Goal: Information Seeking & Learning: Learn about a topic

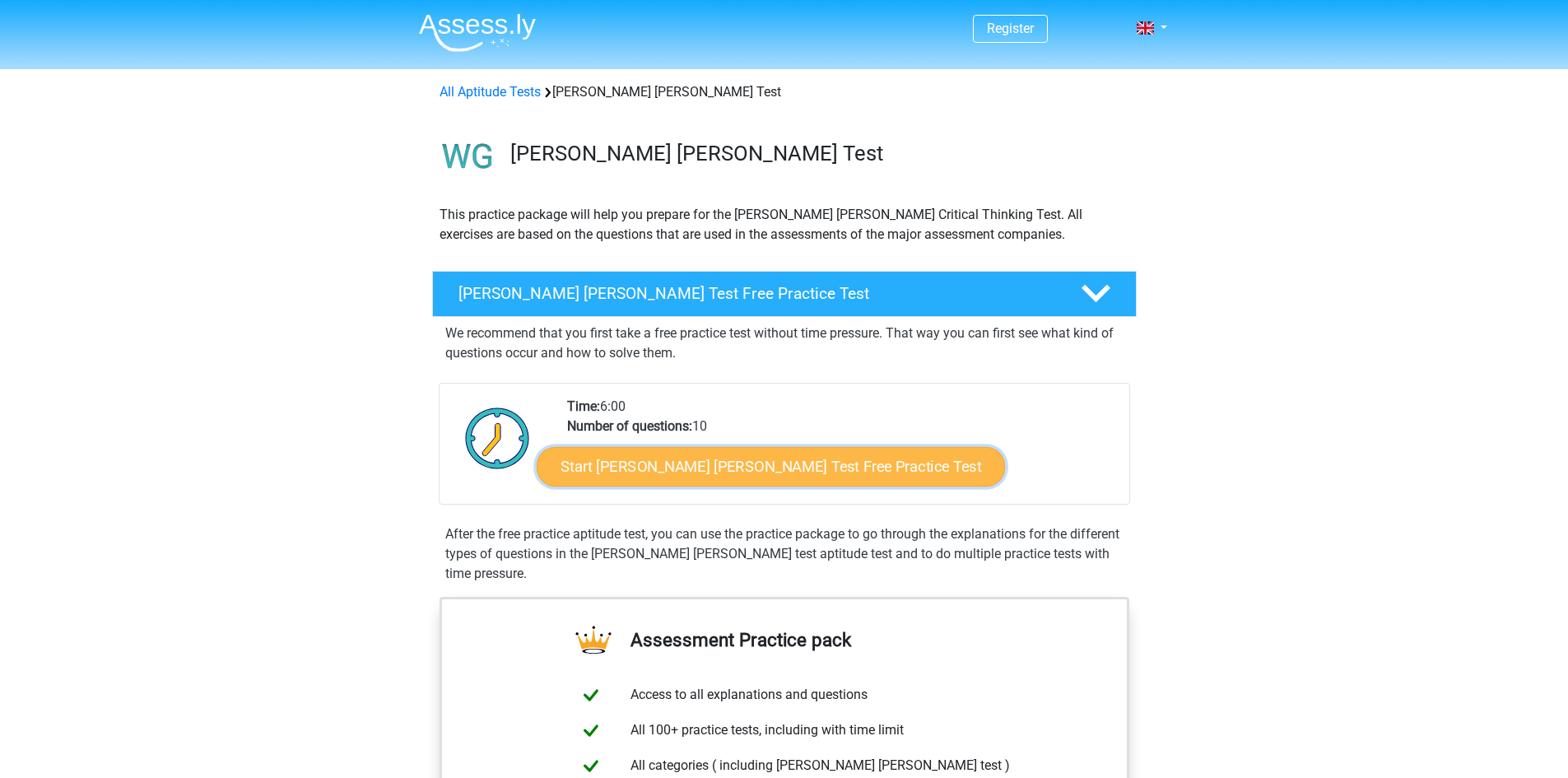
click at [772, 467] on link "Start Watson Glaser Test Free Practice Test" at bounding box center [771, 466] width 469 height 39
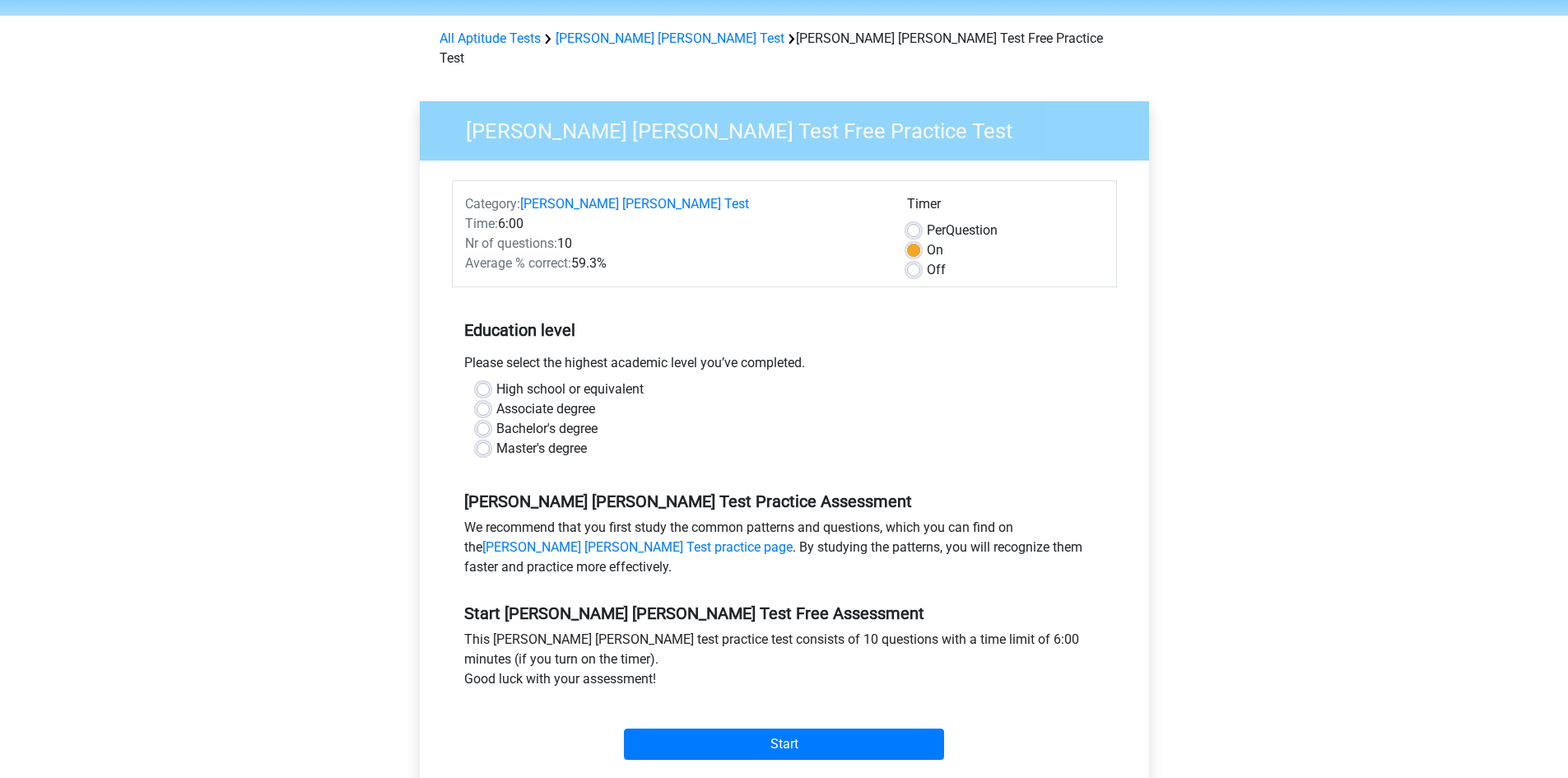
scroll to position [82, 0]
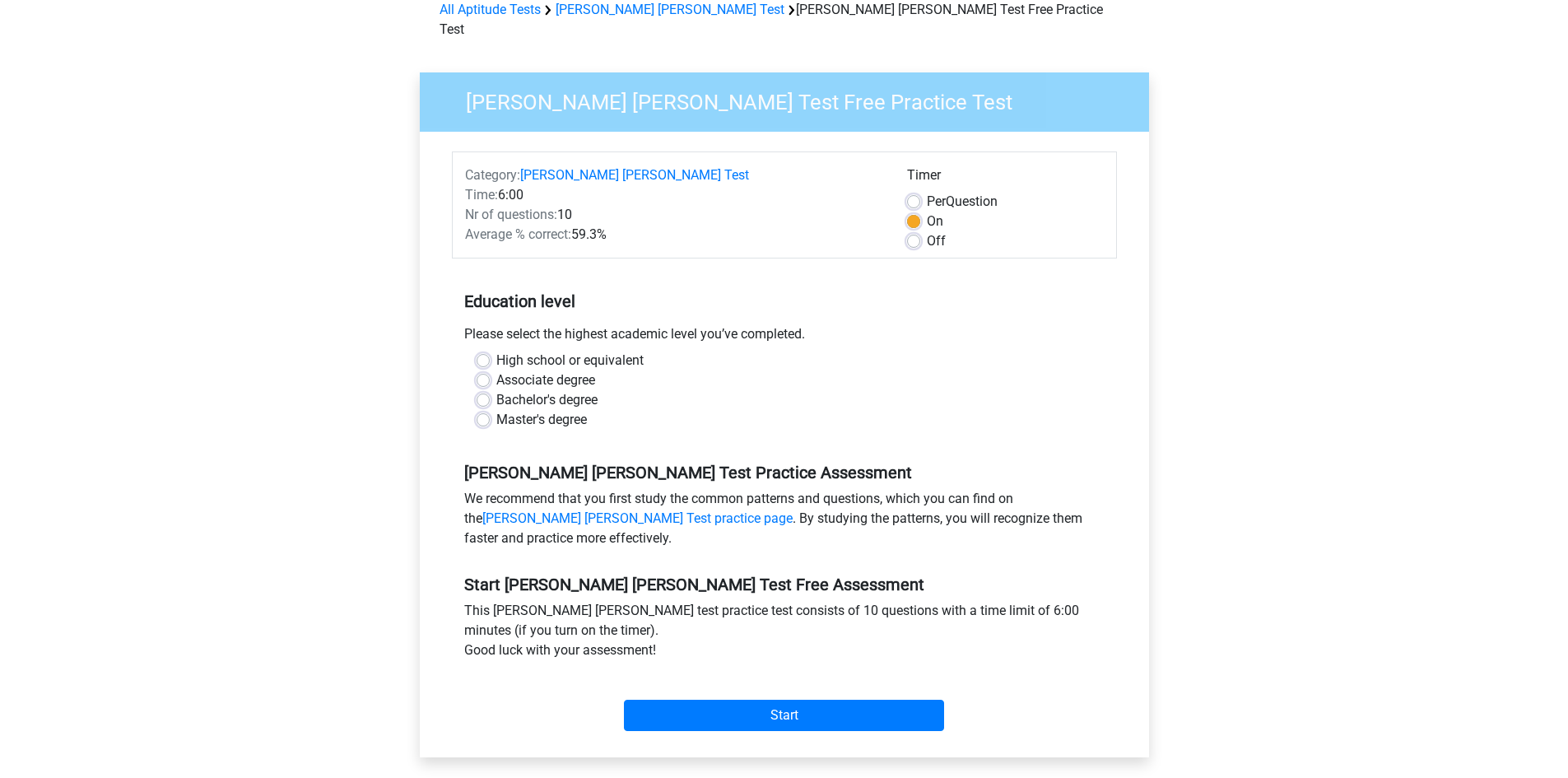
click at [496, 410] on label "Master's degree" at bounding box center [541, 420] width 91 height 20
click at [479, 410] on input "Master's degree" at bounding box center [483, 418] width 13 height 16
radio input "true"
click at [752, 699] on input "Start" at bounding box center [784, 715] width 320 height 31
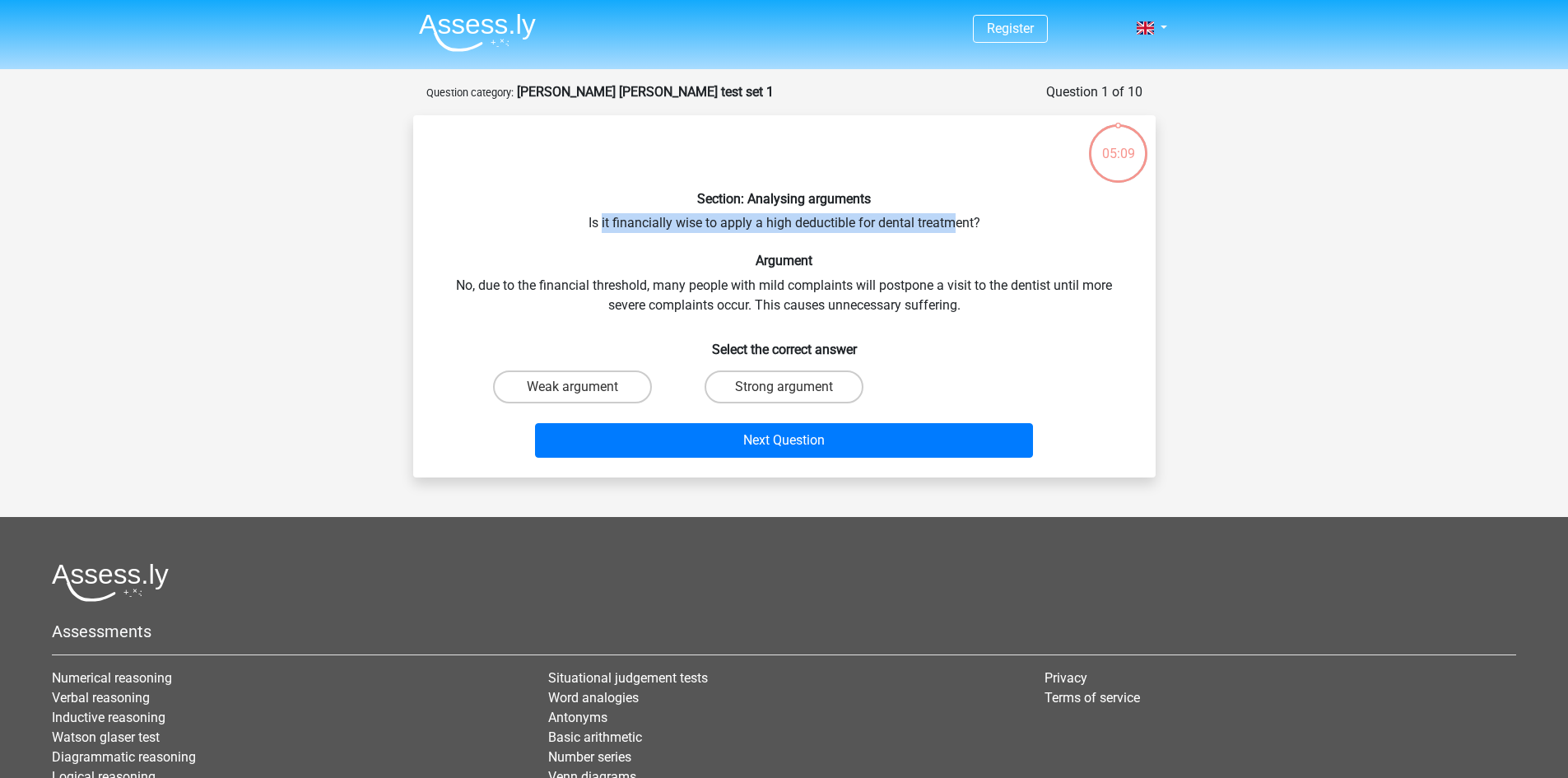
drag, startPoint x: 602, startPoint y: 223, endPoint x: 951, endPoint y: 217, distance: 349.1
click at [951, 217] on div "Section: Analysing arguments Is it financially wise to apply a high deductible …" at bounding box center [784, 296] width 730 height 336
click at [559, 379] on label "Weak argument" at bounding box center [573, 387] width 159 height 33
click at [572, 387] on input "Weak argument" at bounding box center [578, 393] width 11 height 11
radio input "true"
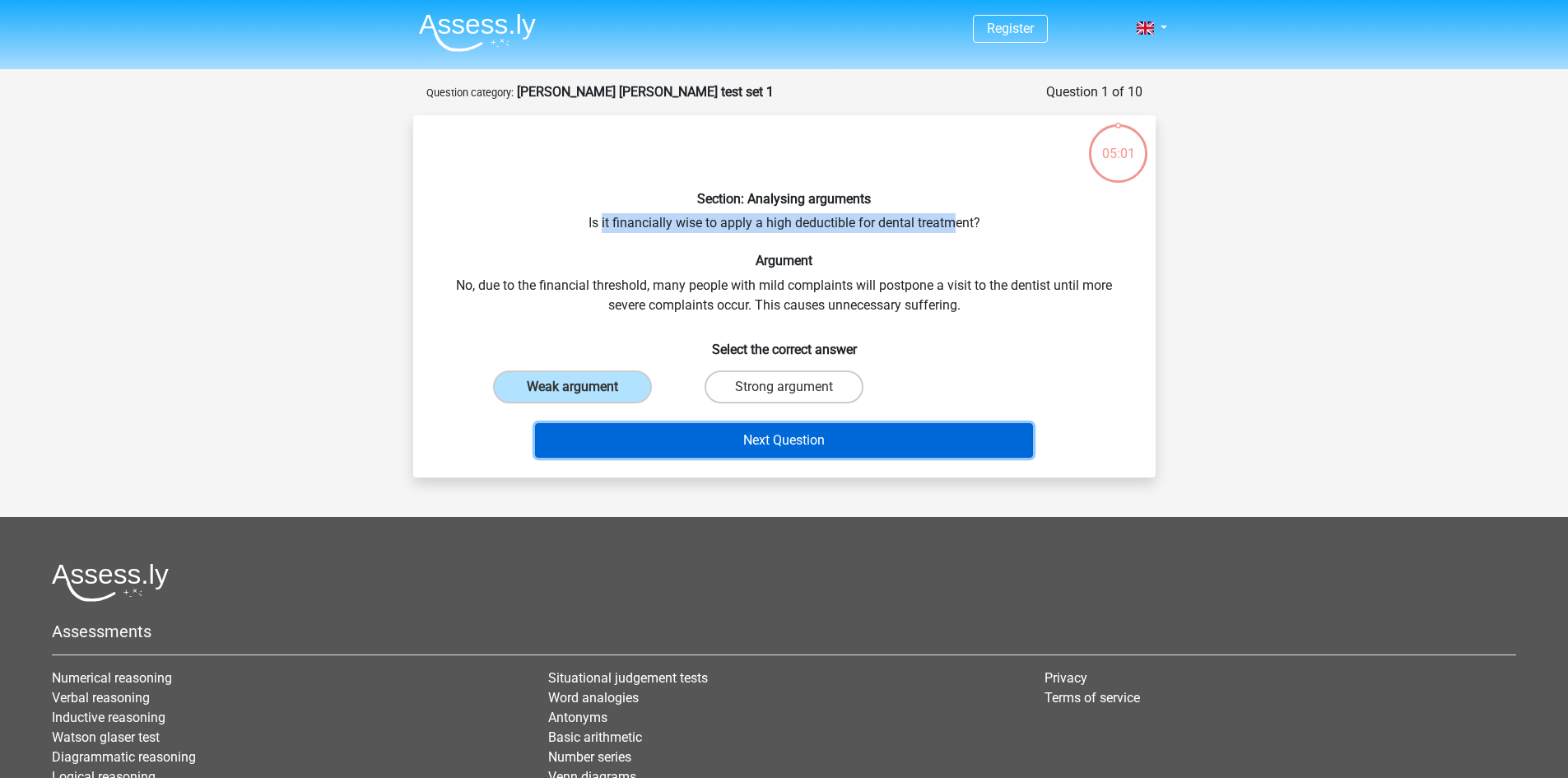
click at [861, 435] on button "Next Question" at bounding box center [784, 440] width 498 height 35
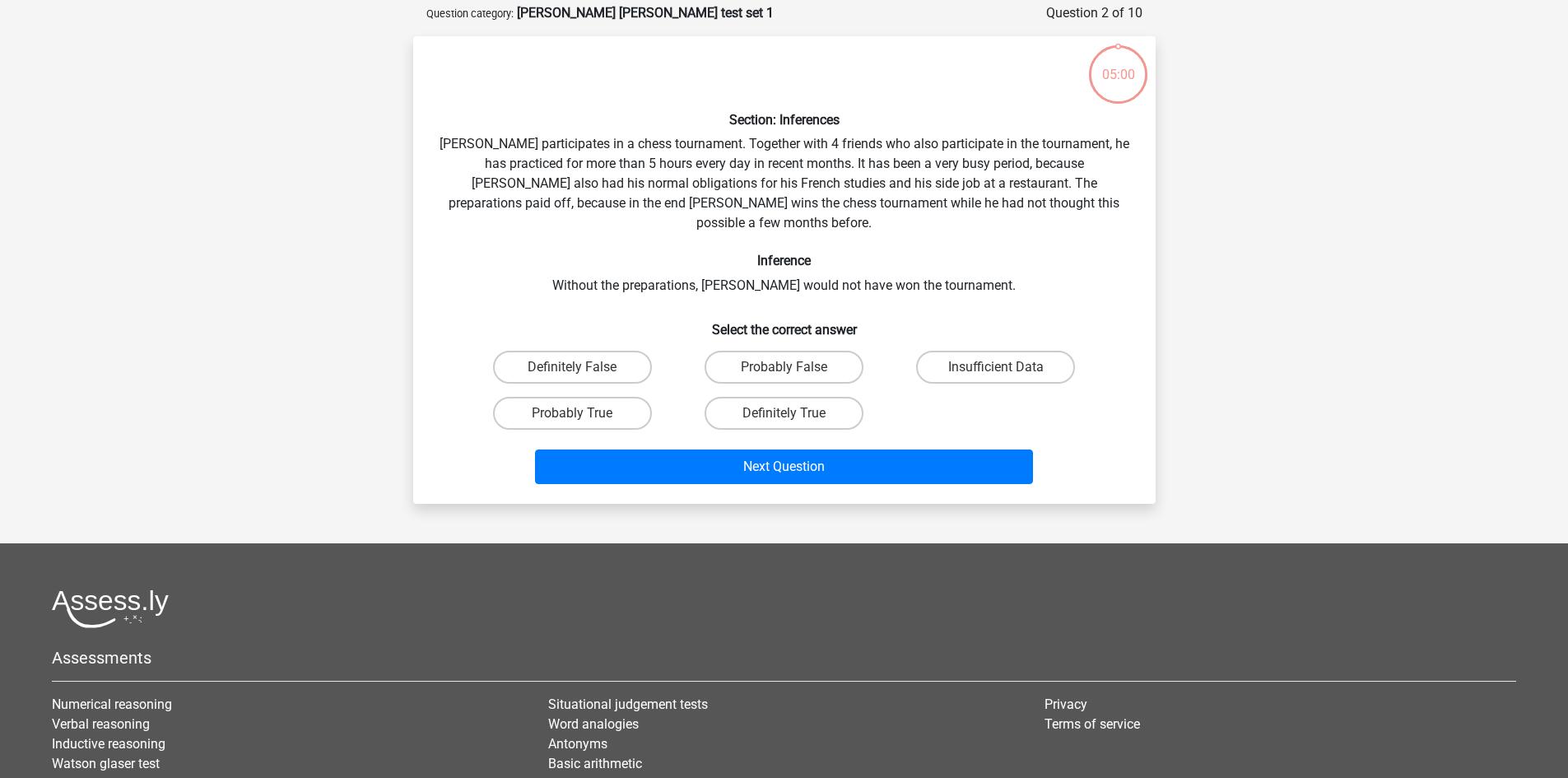
scroll to position [82, 0]
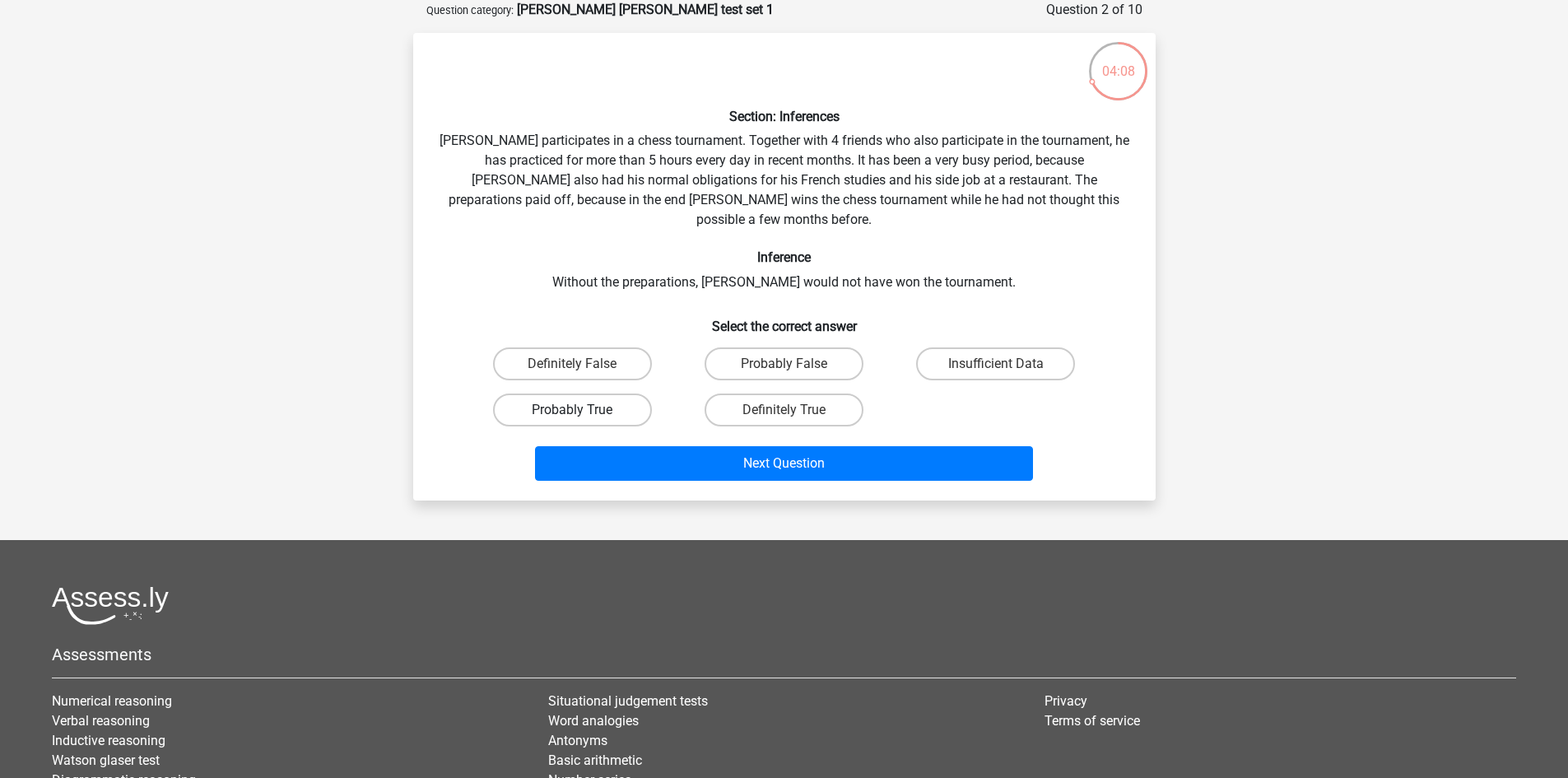
click at [585, 394] on label "Probably True" at bounding box center [573, 410] width 159 height 33
click at [583, 410] on input "Probably True" at bounding box center [578, 416] width 11 height 11
radio input "true"
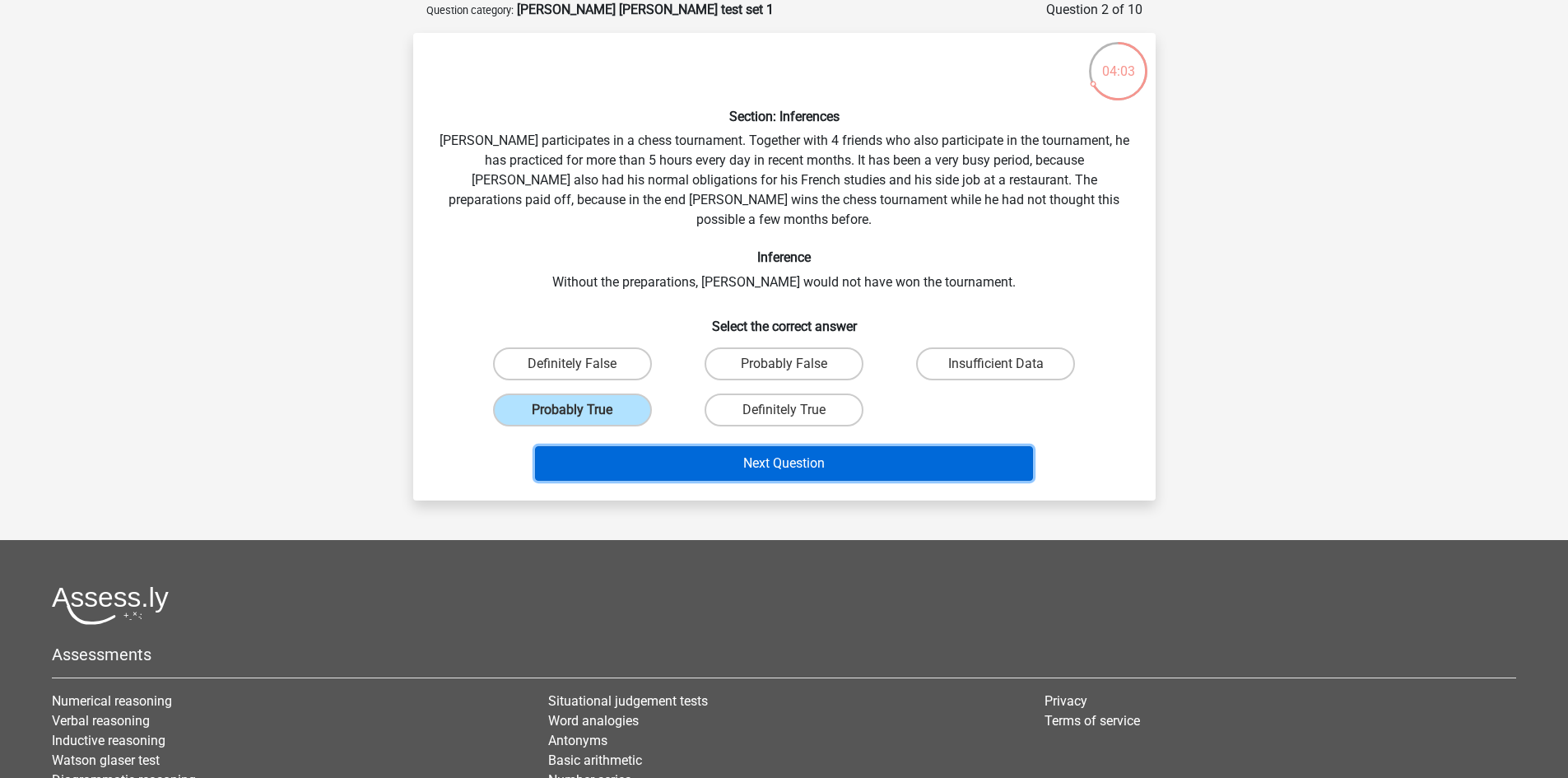
click at [615, 446] on button "Next Question" at bounding box center [784, 463] width 498 height 35
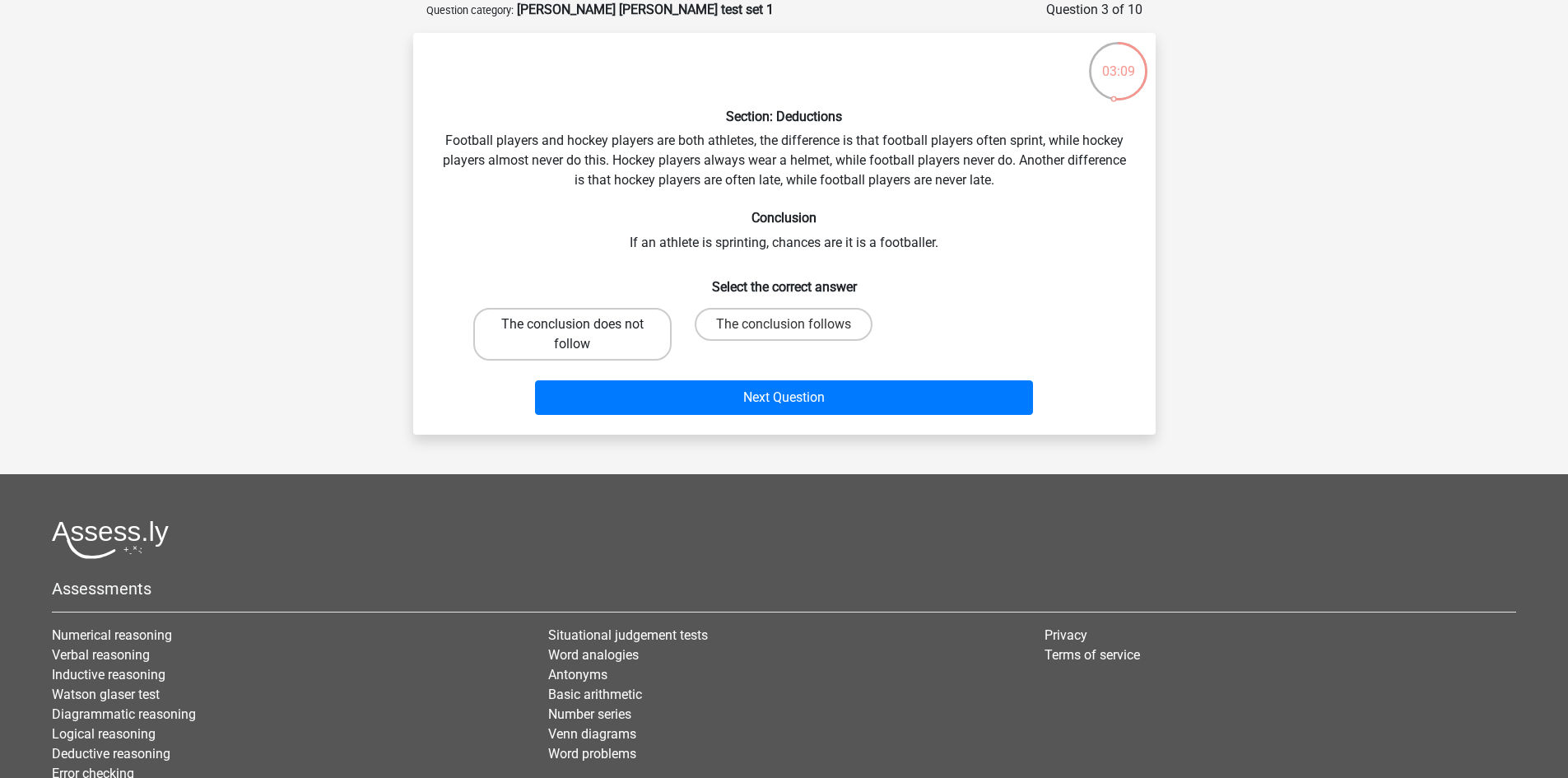
click at [584, 327] on label "The conclusion does not follow" at bounding box center [572, 334] width 199 height 53
click at [583, 327] on input "The conclusion does not follow" at bounding box center [578, 330] width 11 height 11
radio input "true"
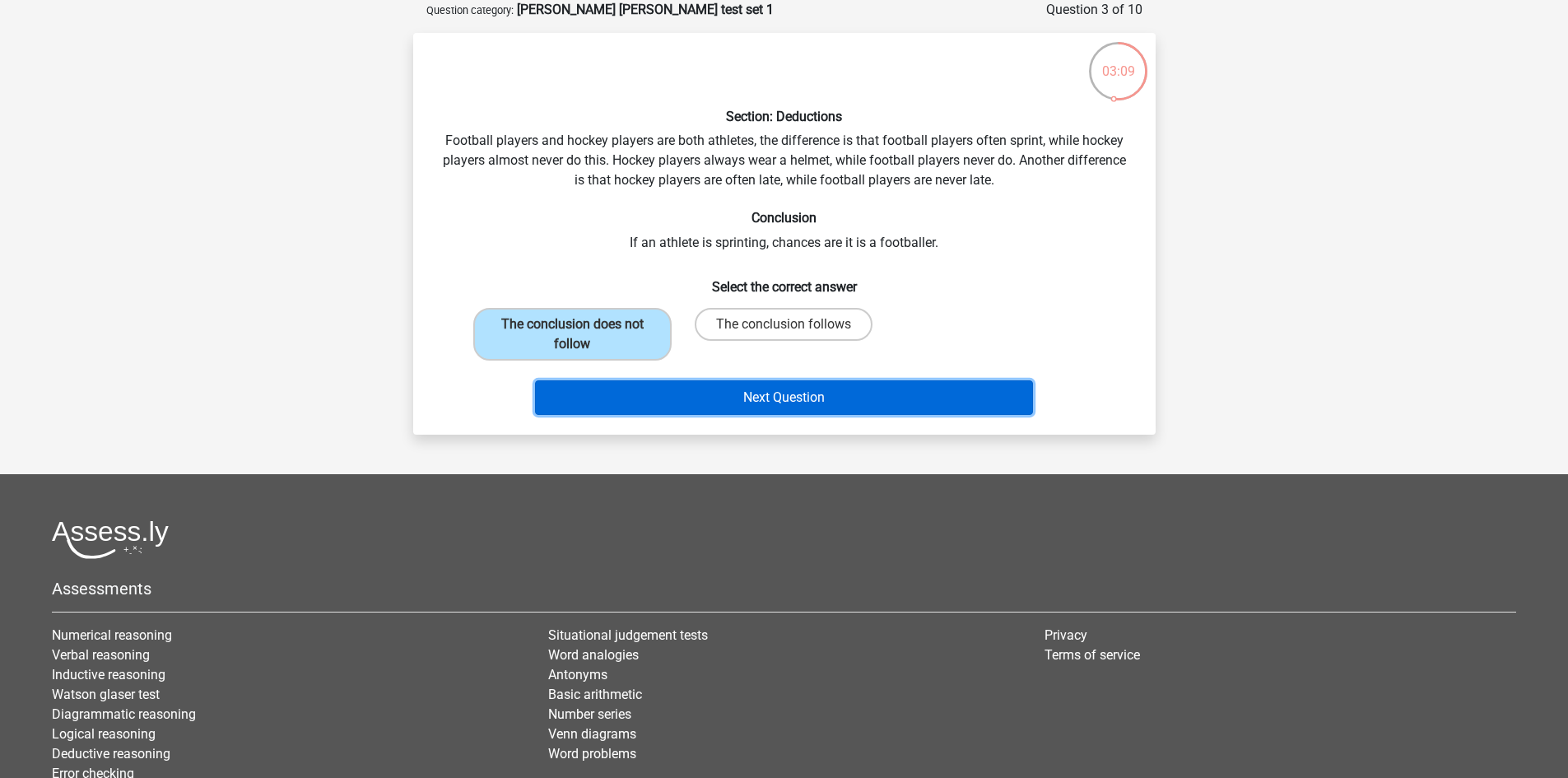
click at [642, 380] on button "Next Question" at bounding box center [784, 397] width 498 height 35
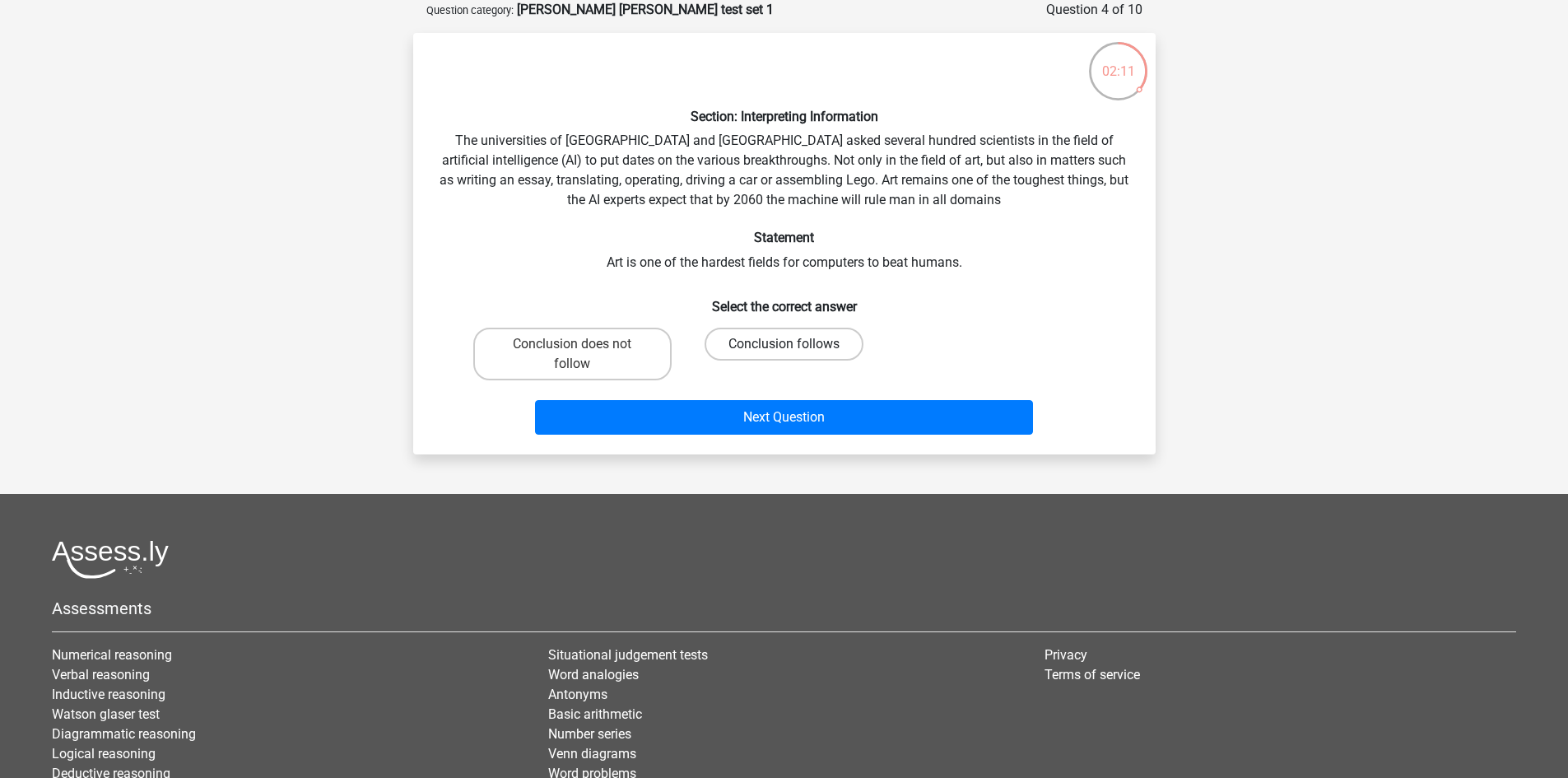
click at [769, 347] on label "Conclusion follows" at bounding box center [784, 344] width 159 height 33
click at [784, 347] on input "Conclusion follows" at bounding box center [789, 350] width 11 height 11
radio input "true"
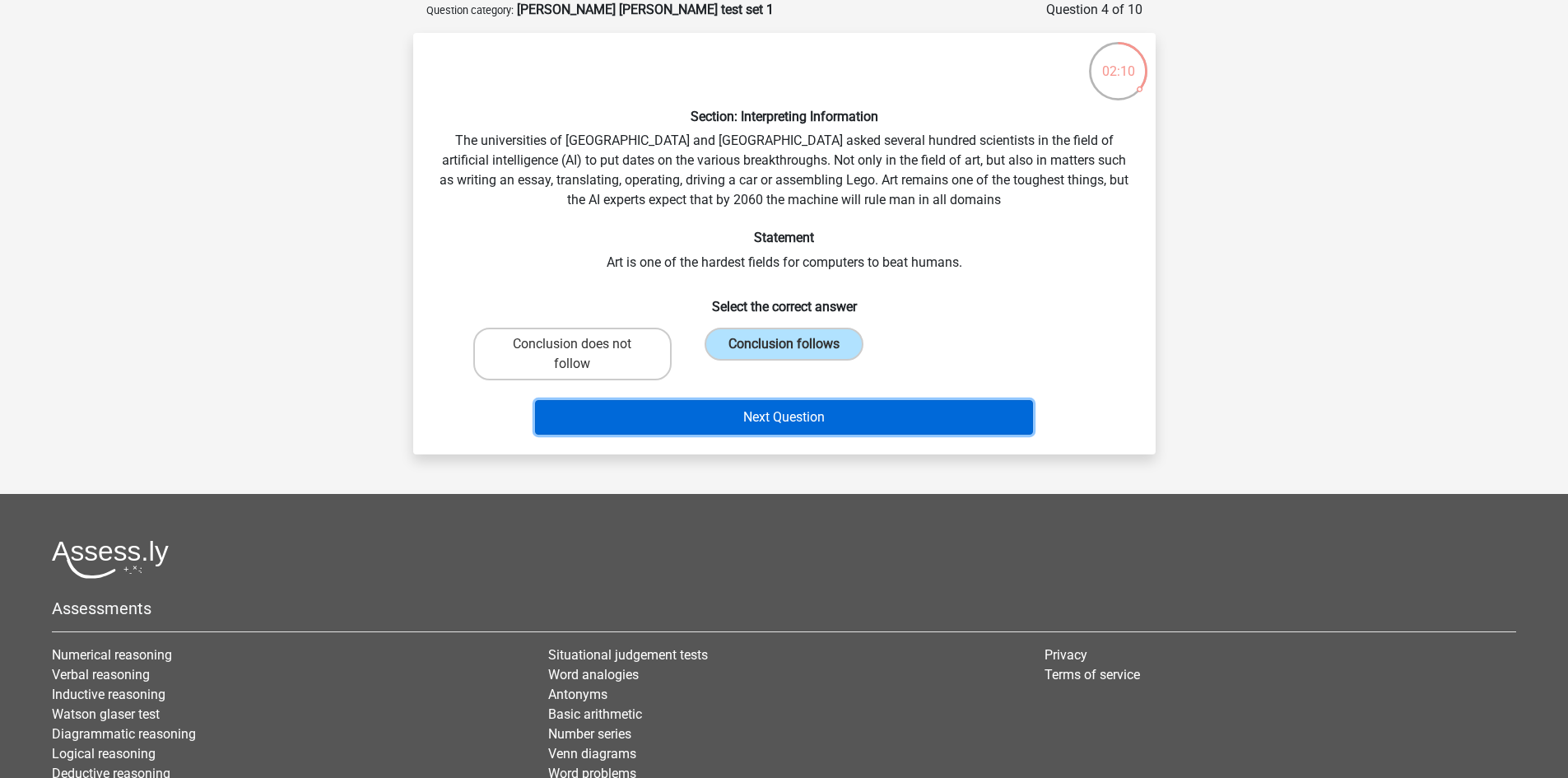
click at [785, 415] on button "Next Question" at bounding box center [784, 417] width 498 height 35
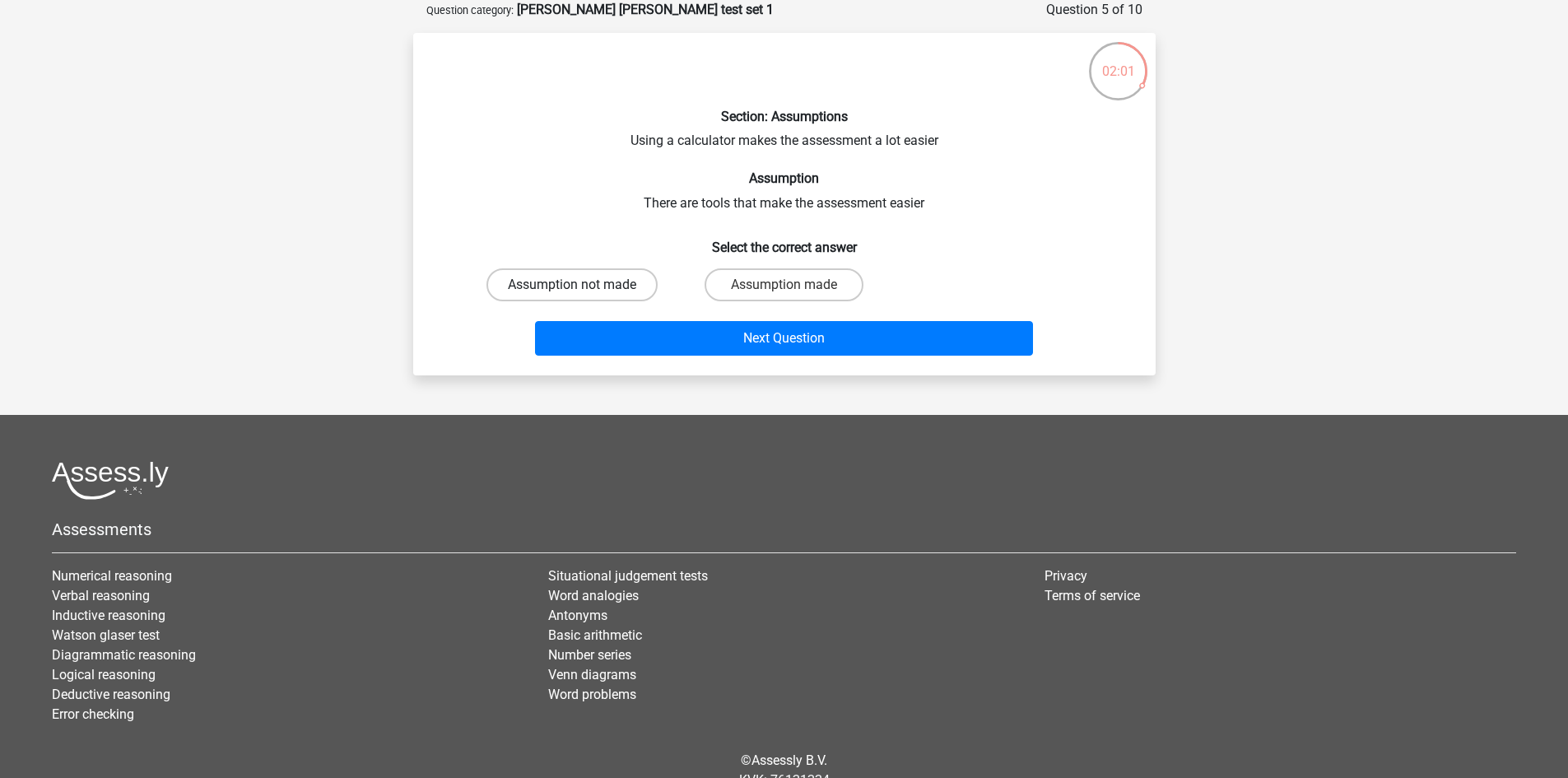
click at [587, 282] on label "Assumption not made" at bounding box center [571, 285] width 171 height 33
click at [583, 285] on input "Assumption not made" at bounding box center [578, 290] width 11 height 11
radio input "true"
drag, startPoint x: 587, startPoint y: 282, endPoint x: 751, endPoint y: 278, distance: 164.0
click at [748, 278] on div "Assumption not made Assumption made" at bounding box center [784, 285] width 635 height 46
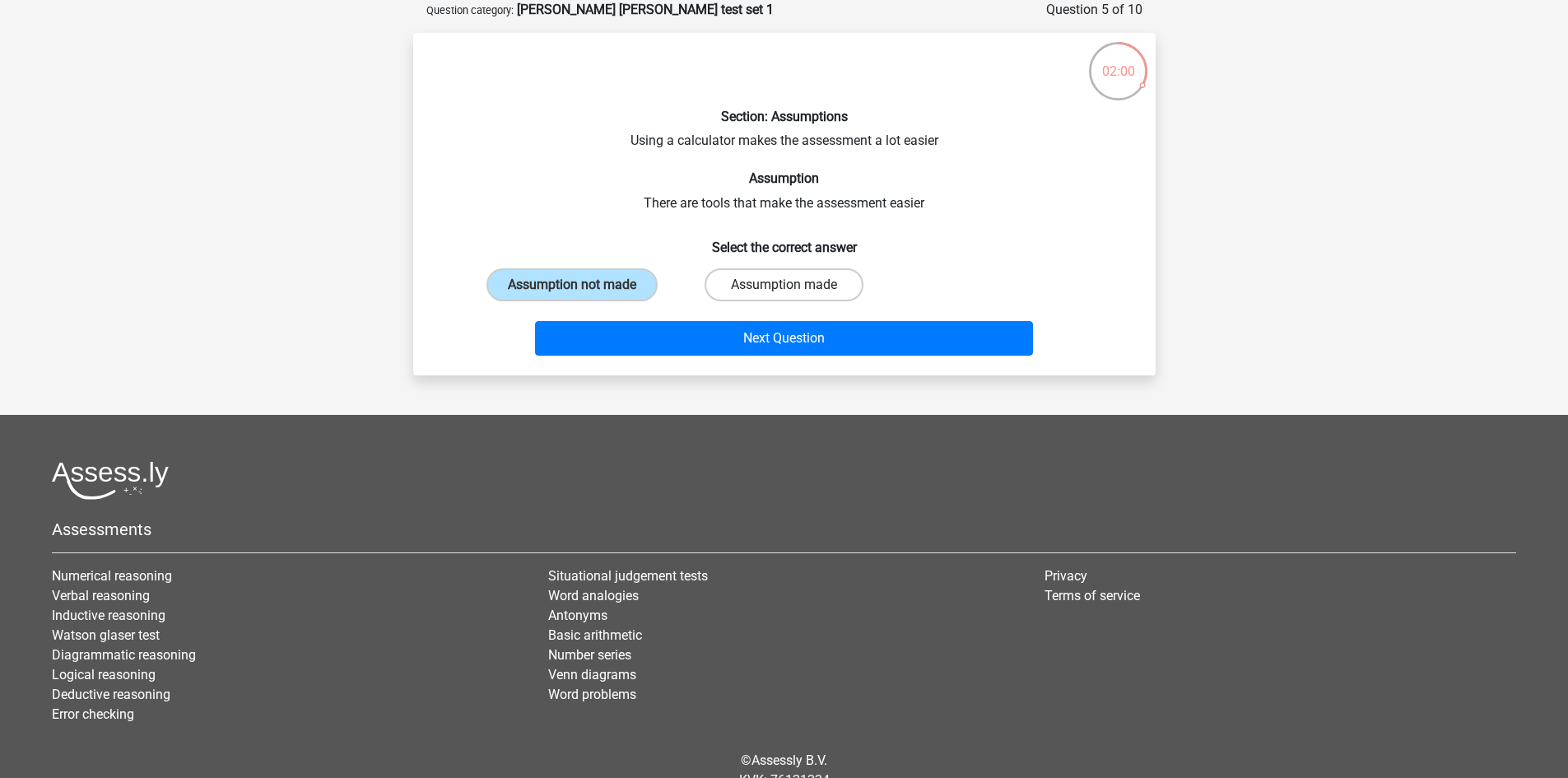
click at [751, 278] on label "Assumption made" at bounding box center [784, 285] width 159 height 33
click at [784, 285] on input "Assumption made" at bounding box center [789, 290] width 11 height 11
radio input "true"
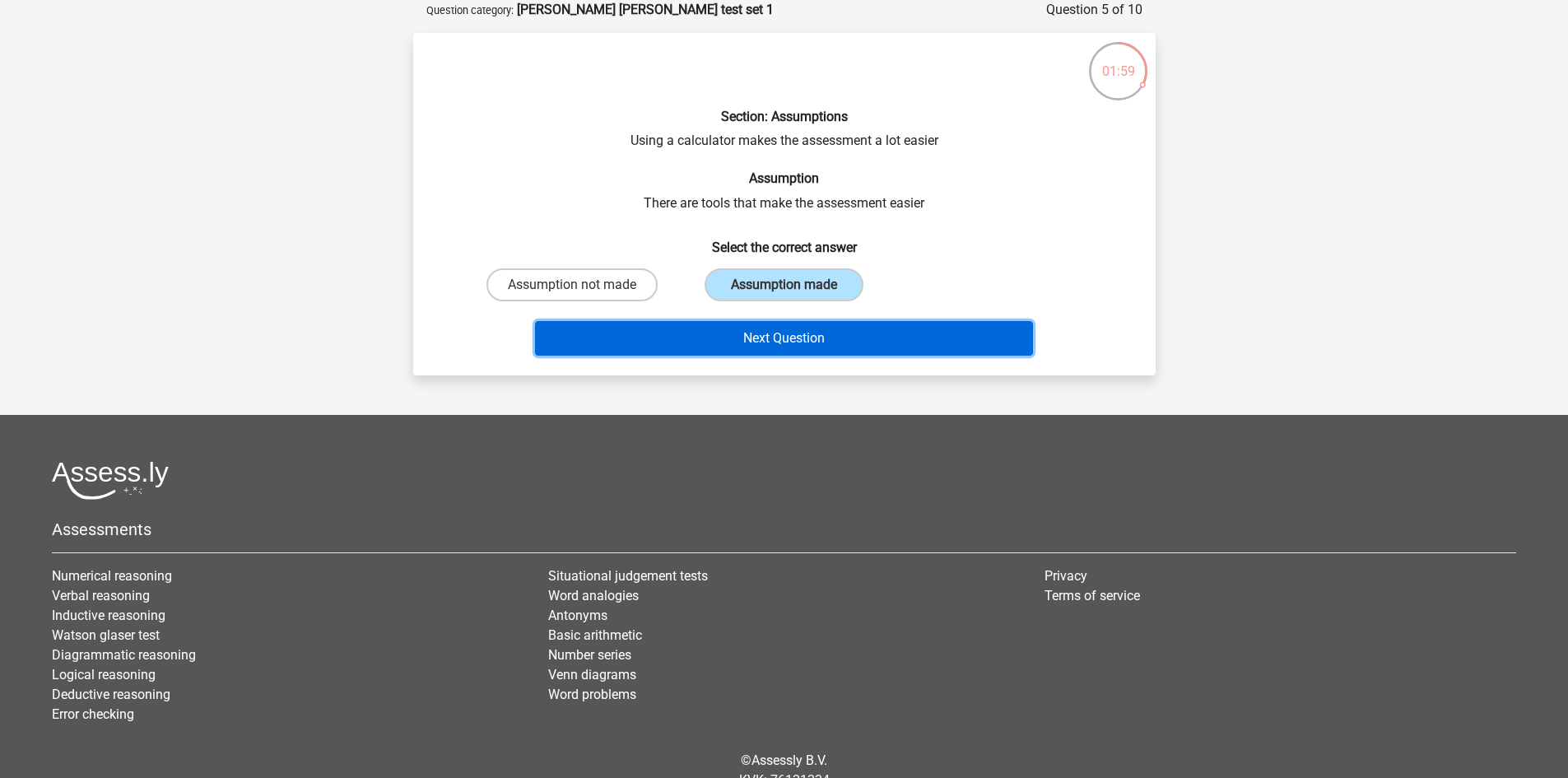
click at [748, 338] on button "Next Question" at bounding box center [784, 339] width 498 height 35
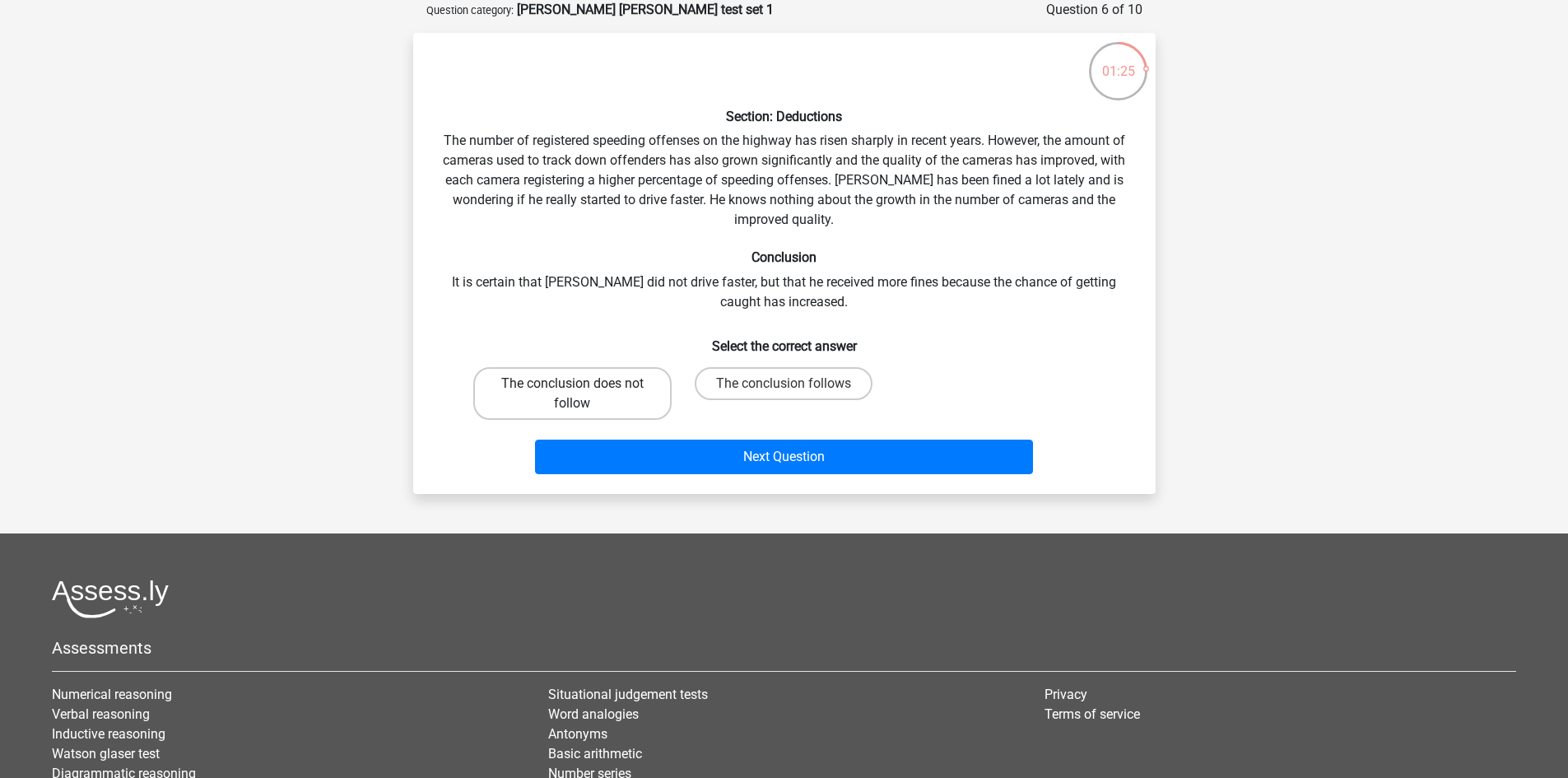
click at [493, 396] on label "The conclusion does not follow" at bounding box center [572, 394] width 199 height 53
click at [572, 394] on input "The conclusion does not follow" at bounding box center [578, 389] width 11 height 11
radio input "true"
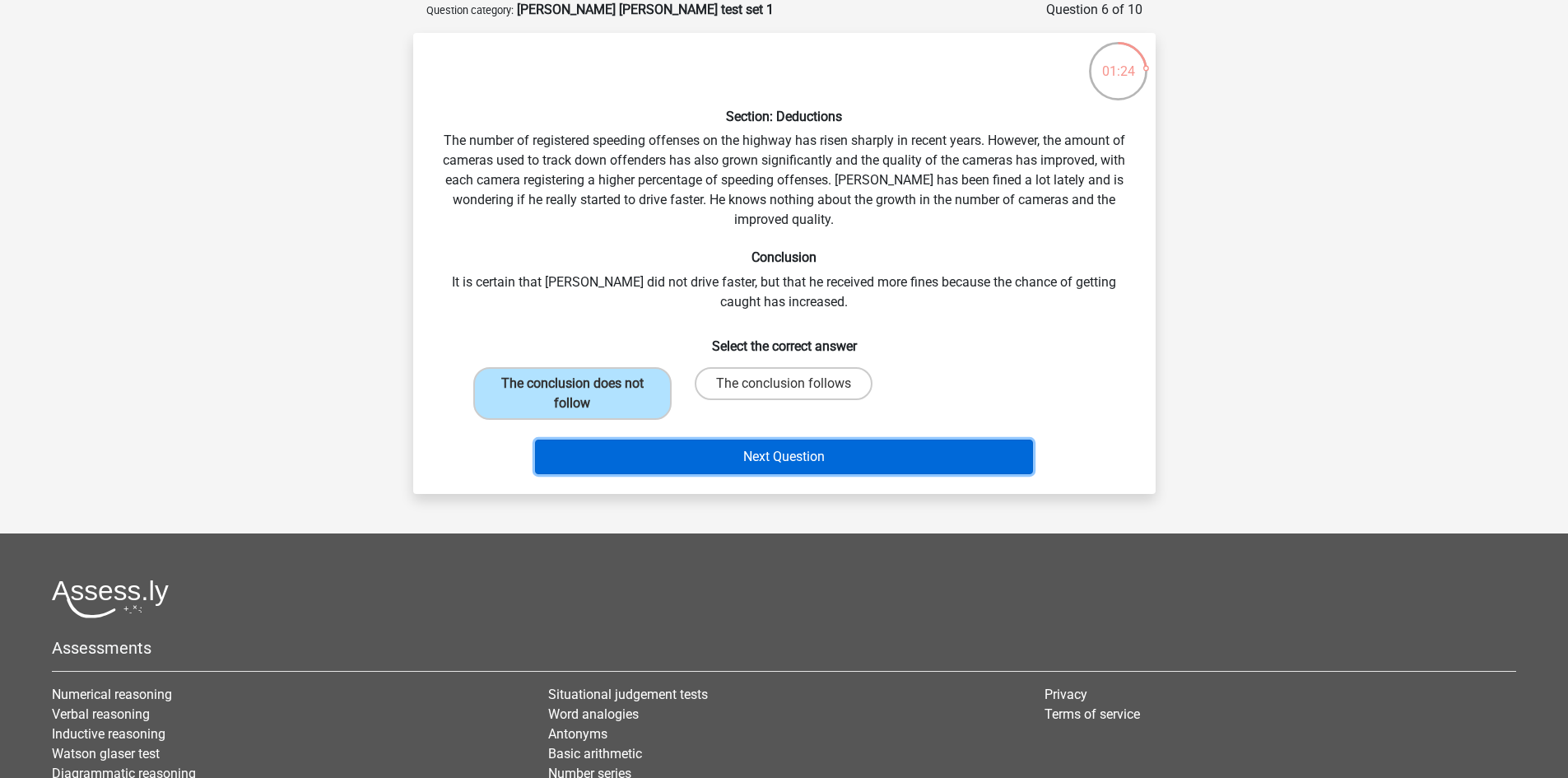
click at [642, 462] on button "Next Question" at bounding box center [784, 457] width 498 height 35
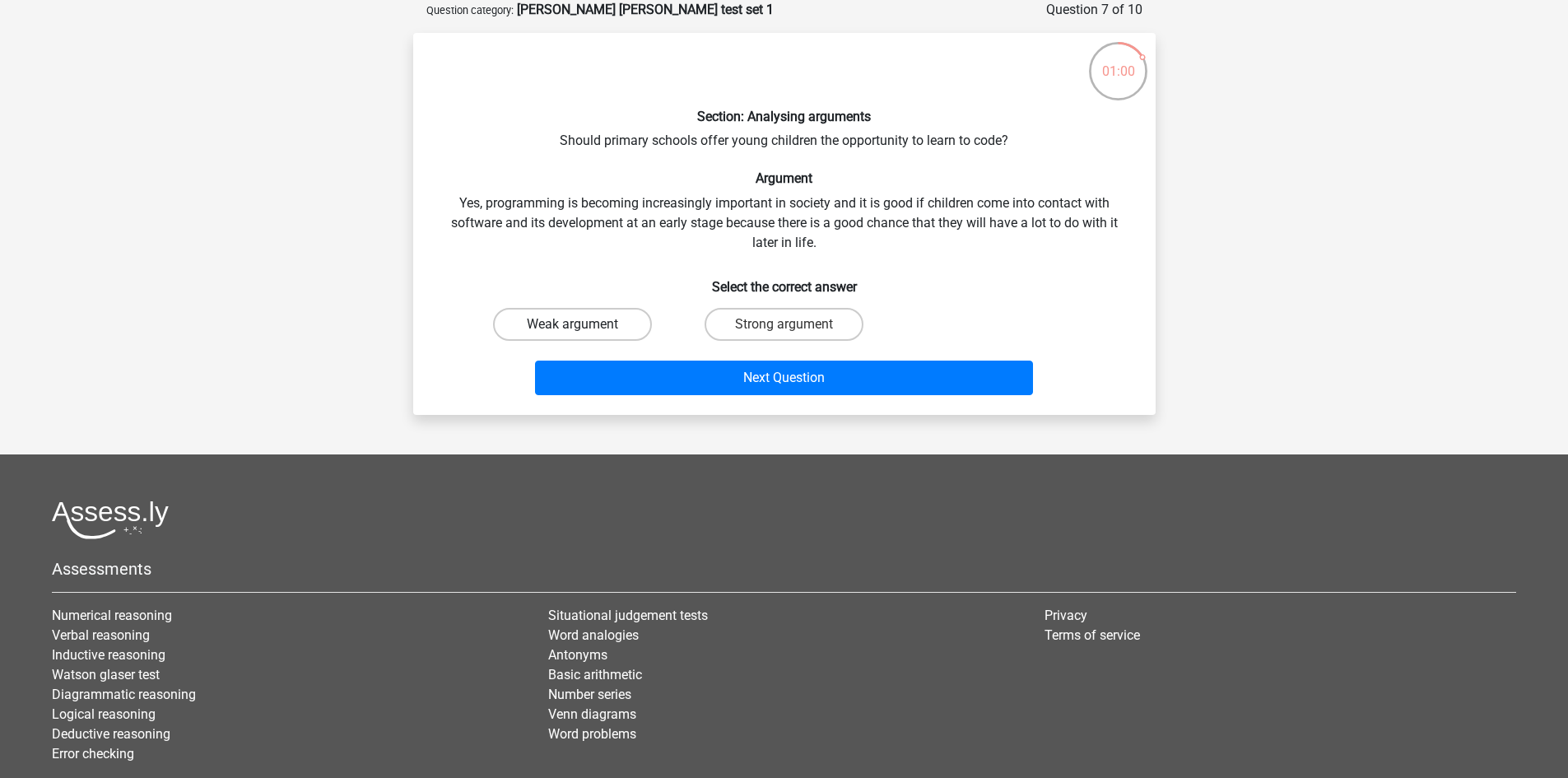
click at [607, 315] on label "Weak argument" at bounding box center [573, 324] width 159 height 33
click at [583, 324] on input "Weak argument" at bounding box center [578, 330] width 11 height 11
radio input "true"
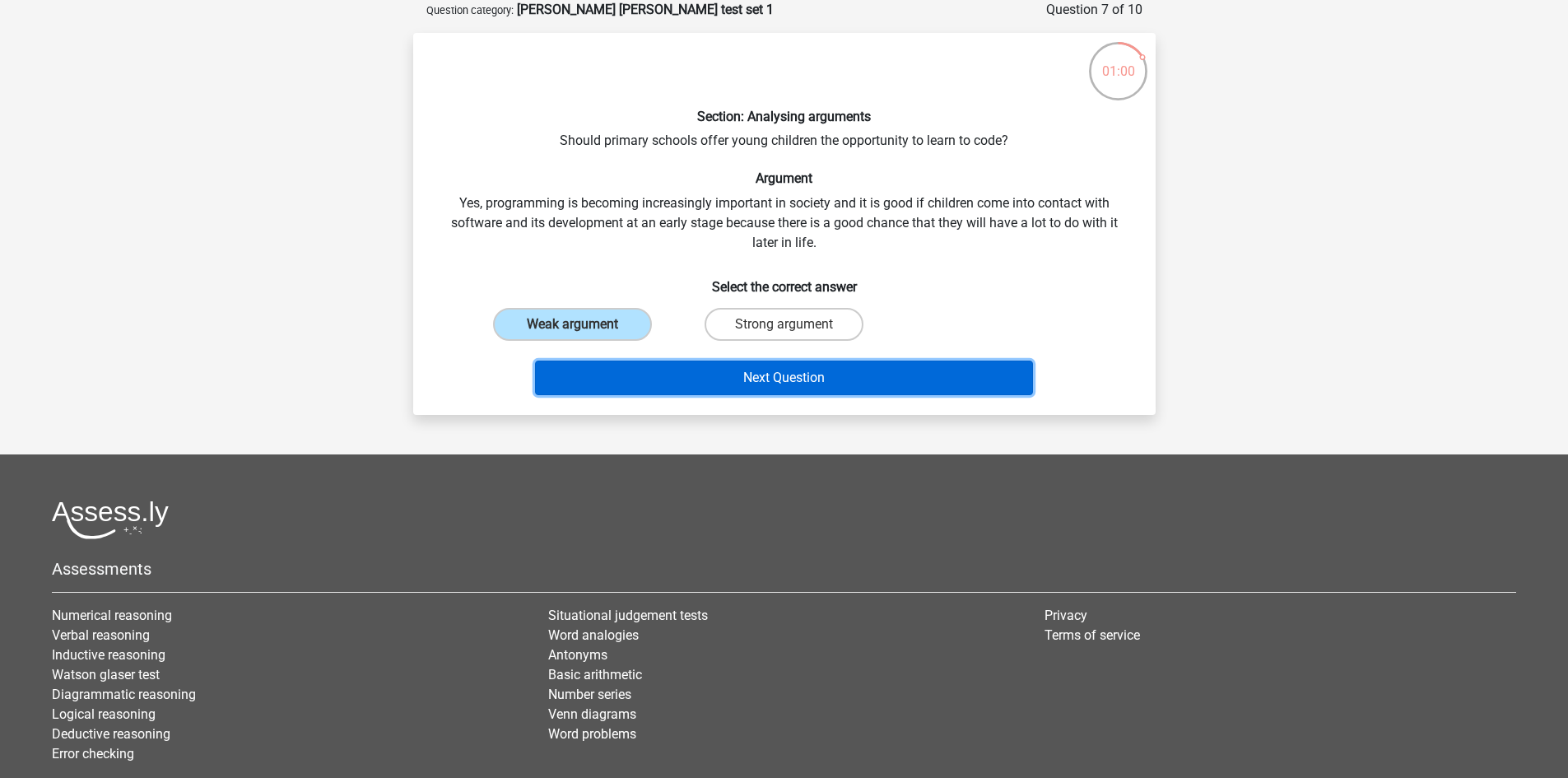
click at [702, 365] on button "Next Question" at bounding box center [784, 378] width 498 height 35
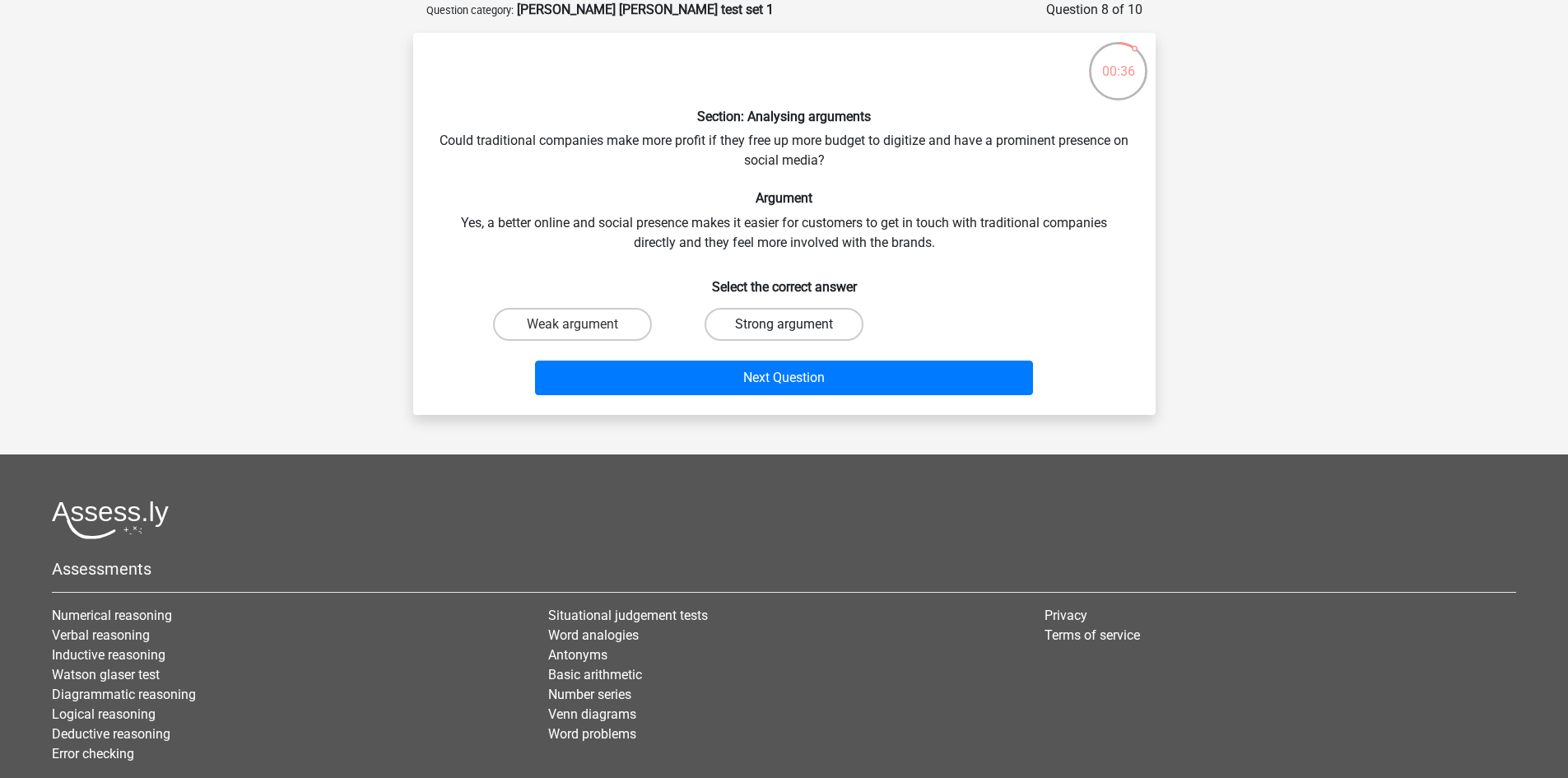
click at [816, 323] on label "Strong argument" at bounding box center [784, 324] width 159 height 33
click at [795, 324] on input "Strong argument" at bounding box center [789, 330] width 11 height 11
radio input "true"
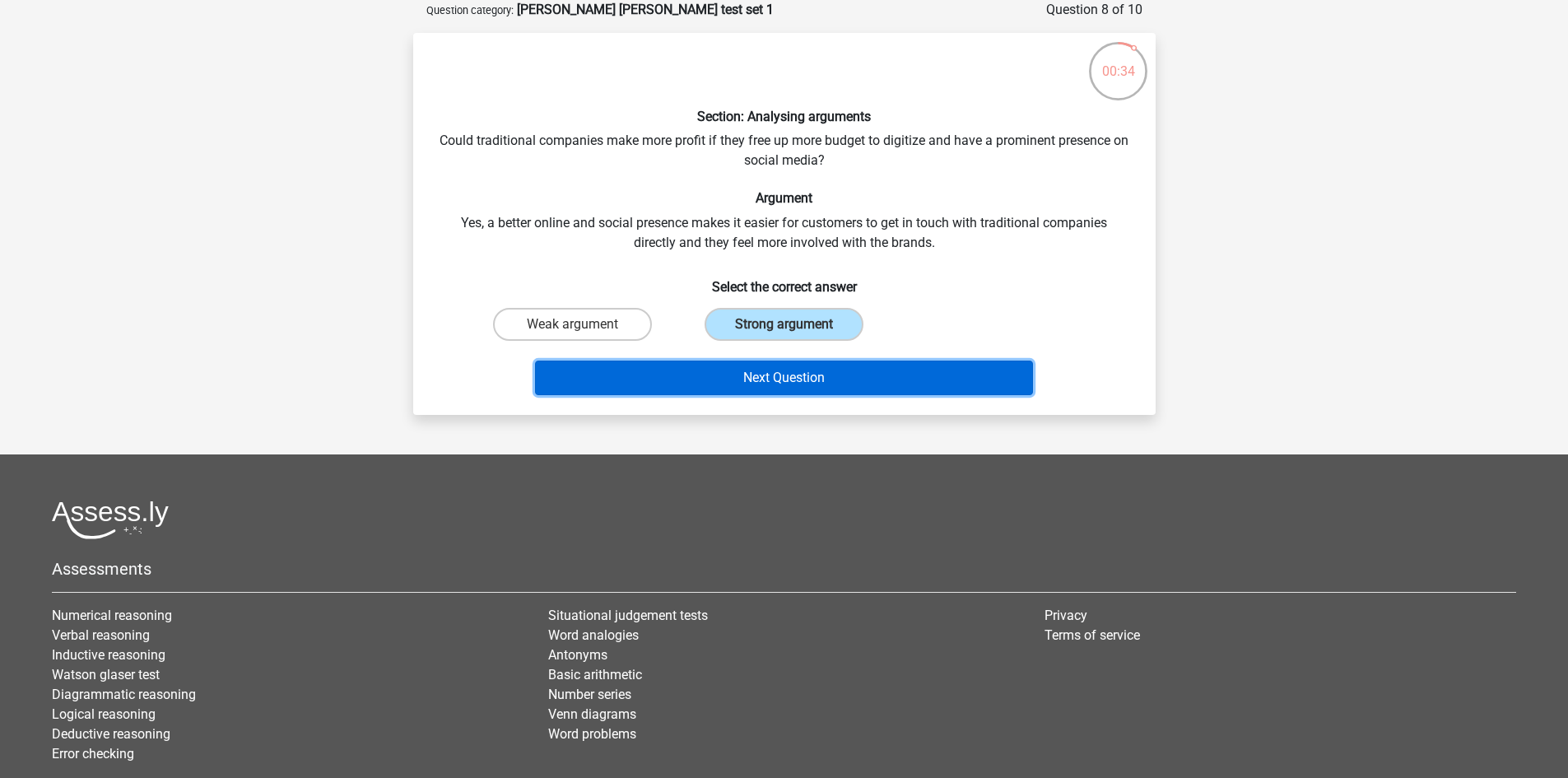
click at [779, 380] on button "Next Question" at bounding box center [784, 378] width 498 height 35
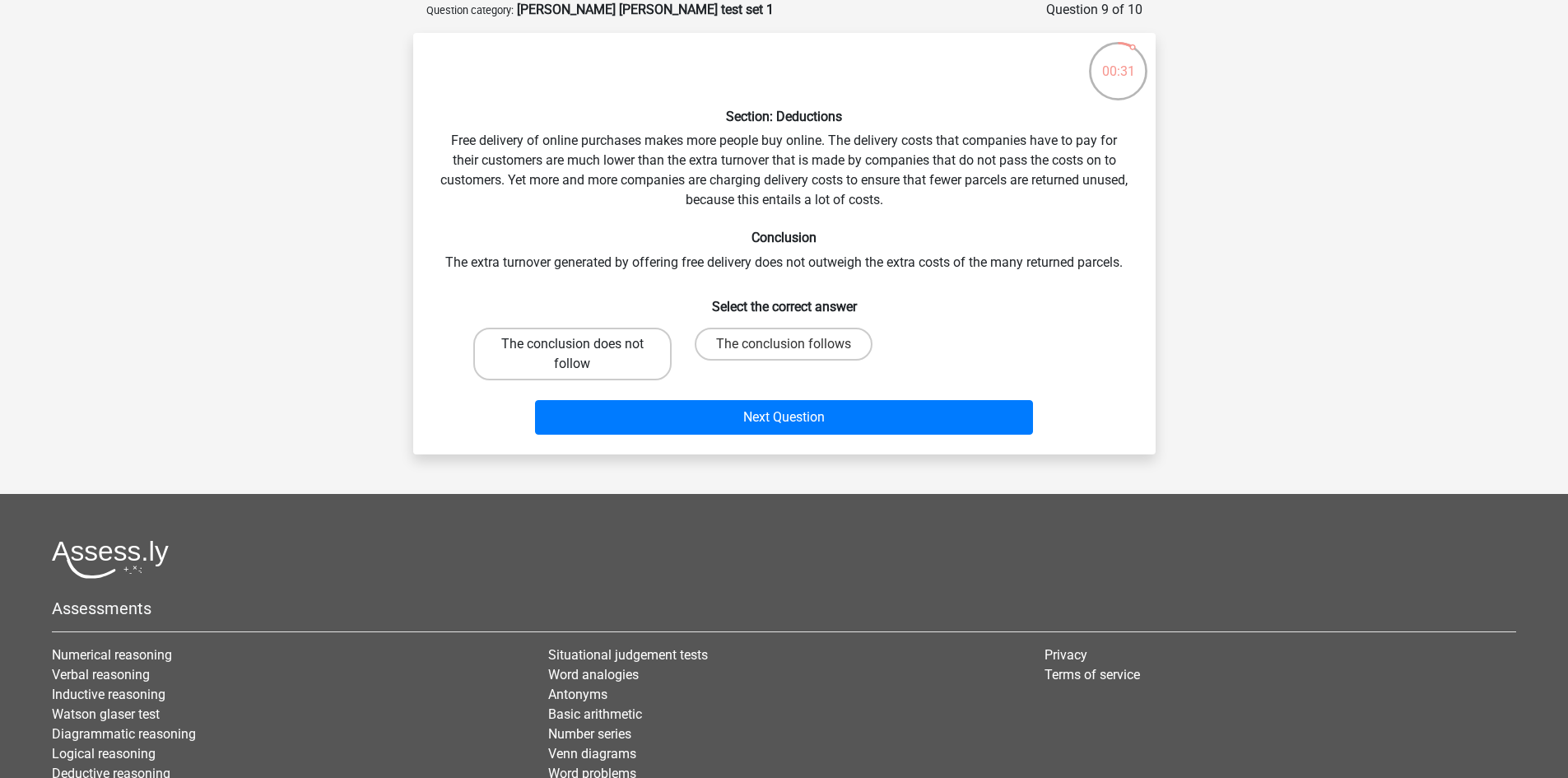
click at [617, 339] on label "The conclusion does not follow" at bounding box center [572, 354] width 199 height 53
click at [583, 344] on input "The conclusion does not follow" at bounding box center [578, 350] width 11 height 11
radio input "true"
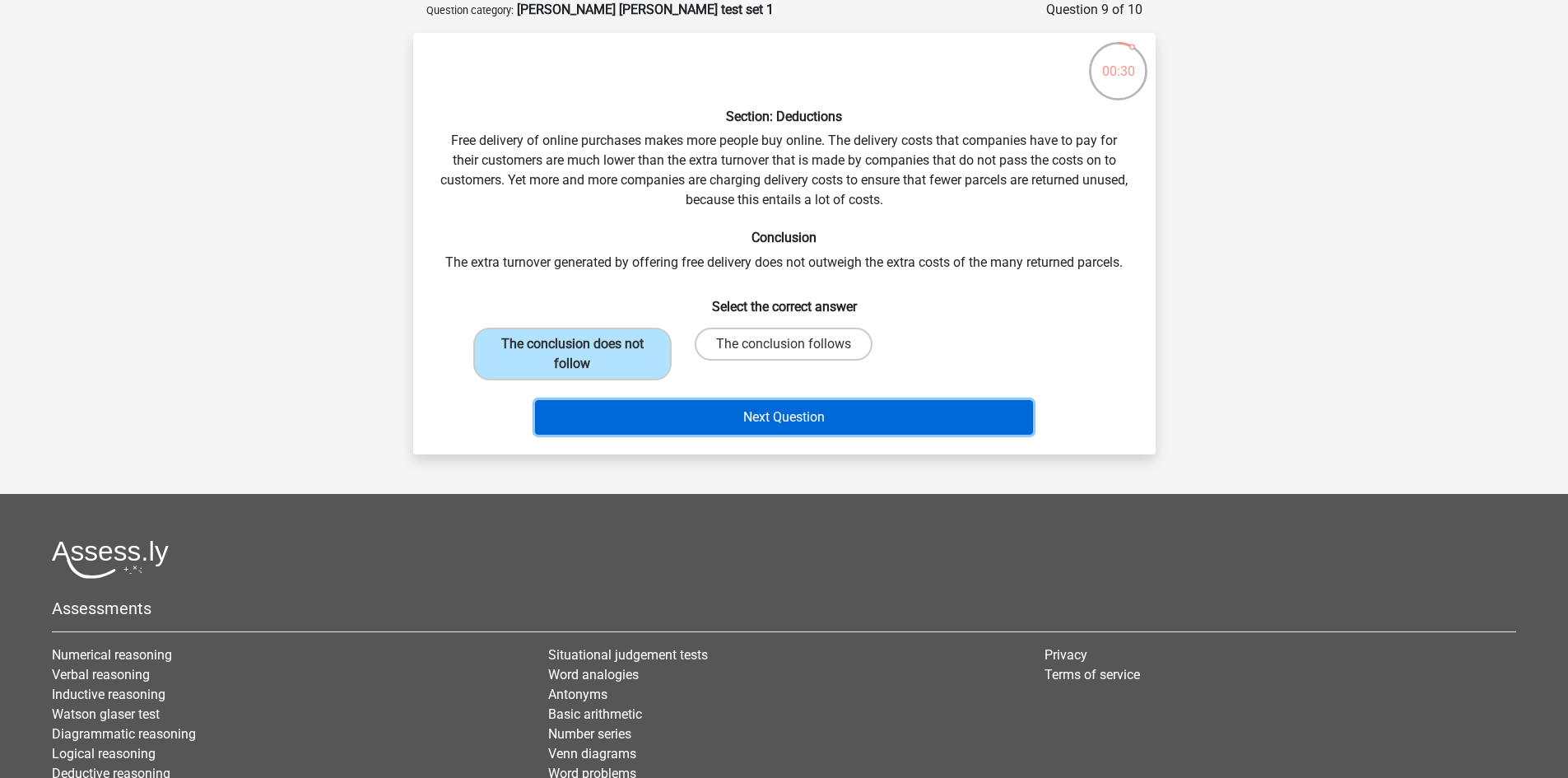
click at [725, 430] on button "Next Question" at bounding box center [784, 417] width 498 height 35
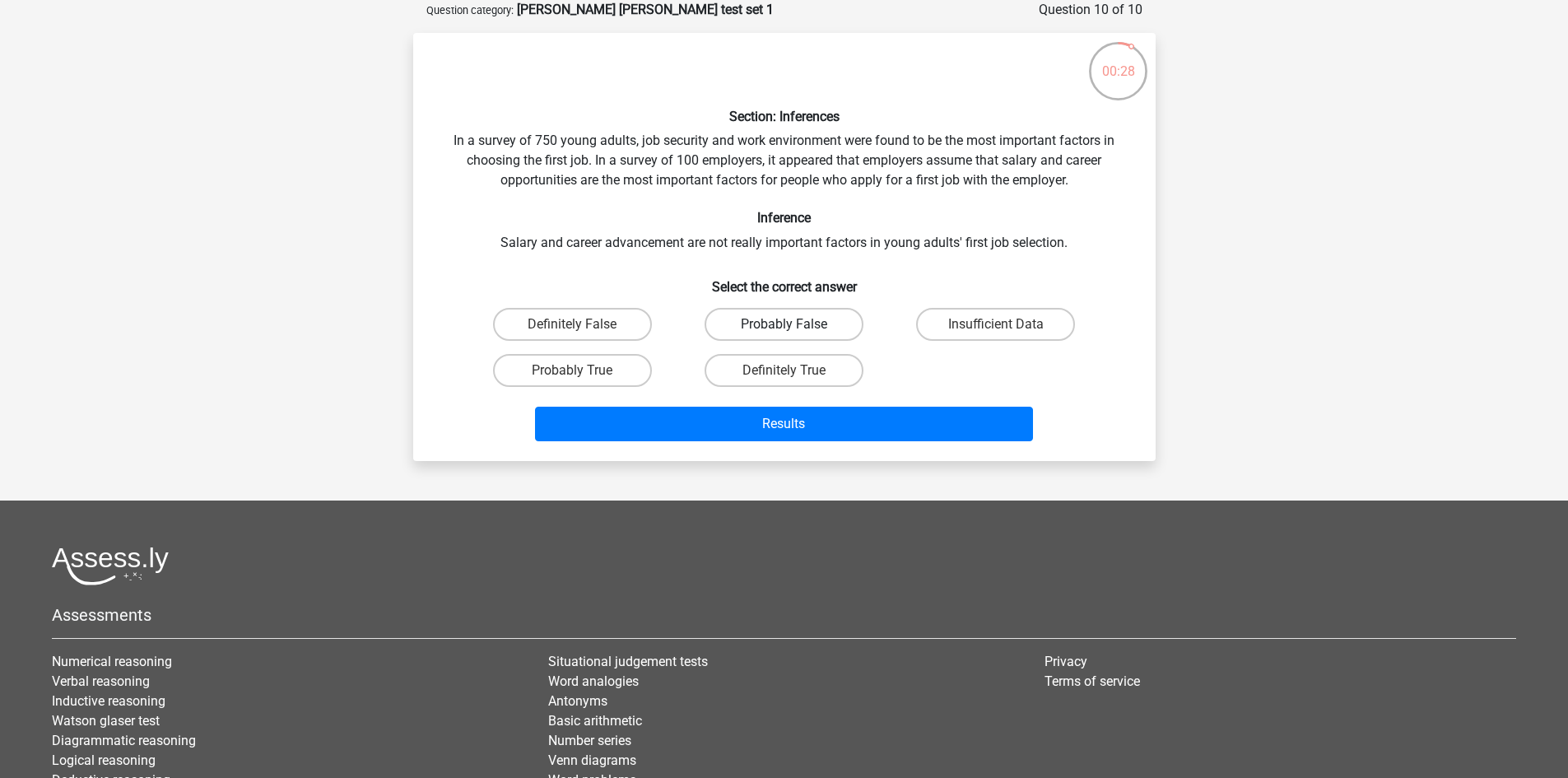
click at [793, 318] on label "Probably False" at bounding box center [784, 324] width 159 height 33
click at [793, 324] on input "Probably False" at bounding box center [789, 330] width 11 height 11
radio input "true"
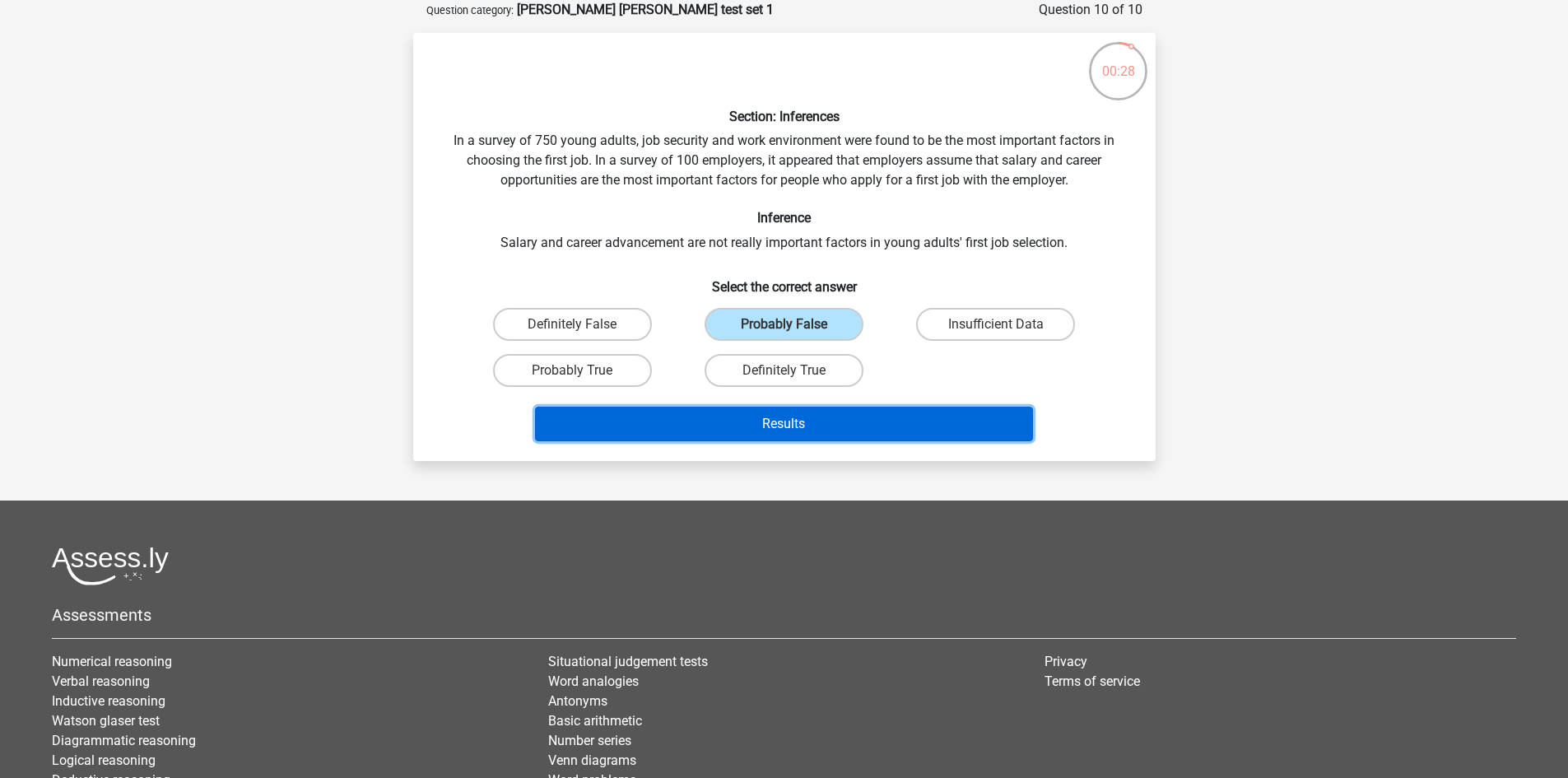
click at [786, 421] on button "Results" at bounding box center [784, 424] width 498 height 35
